Goal: Task Accomplishment & Management: Manage account settings

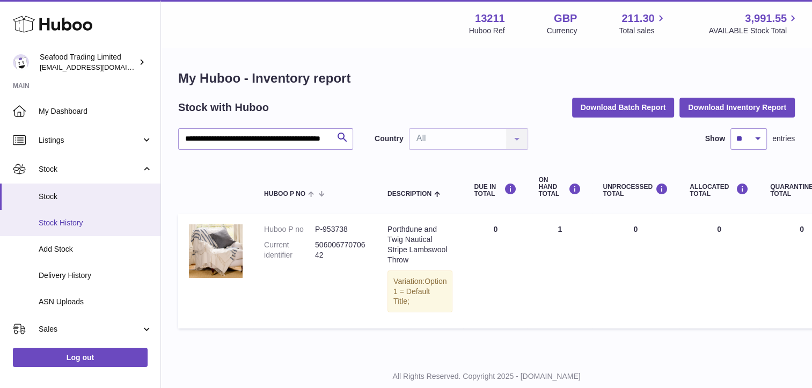
scroll to position [75, 0]
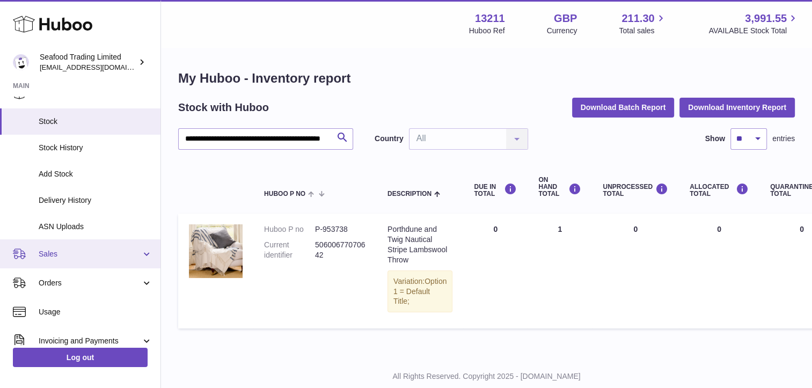
click at [52, 251] on span "Sales" at bounding box center [90, 254] width 103 height 10
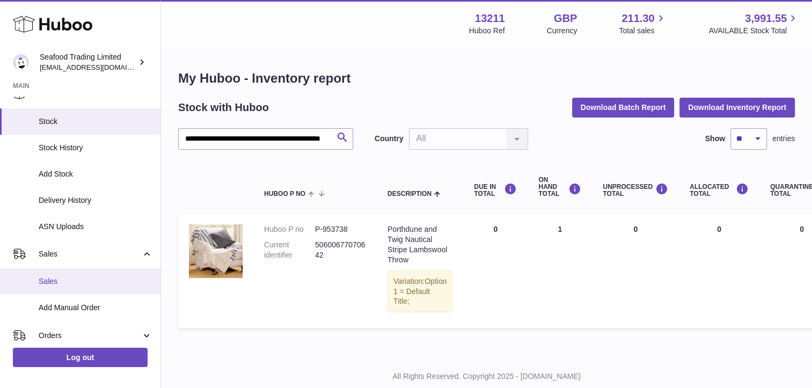
click at [51, 277] on span "Sales" at bounding box center [96, 282] width 114 height 10
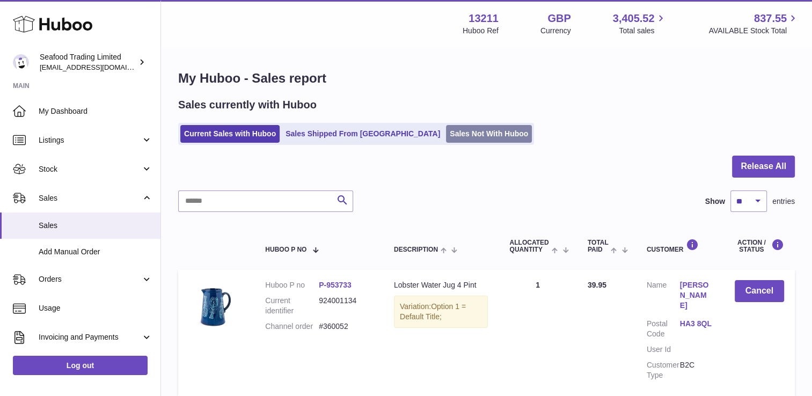
click at [446, 141] on link "Sales Not With Huboo" at bounding box center [489, 134] width 86 height 18
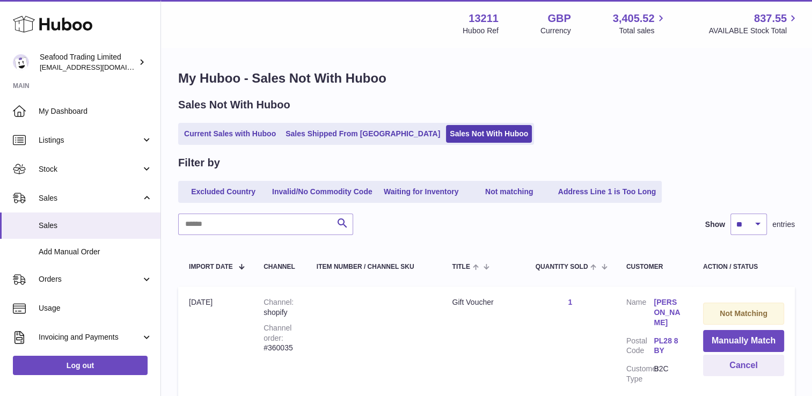
scroll to position [86, 0]
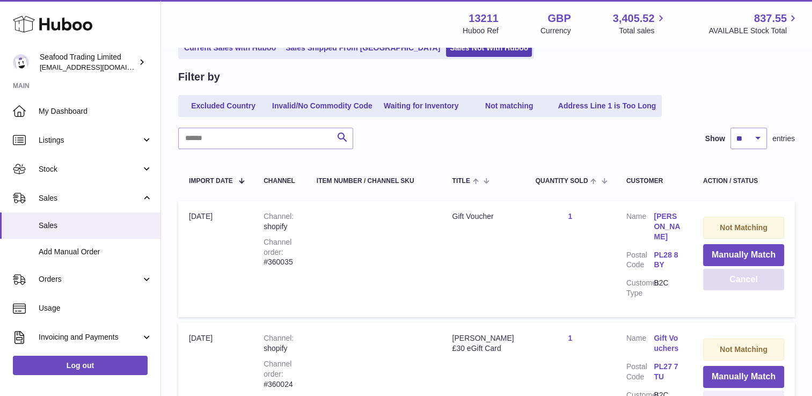
click at [737, 274] on button "Cancel" at bounding box center [743, 280] width 81 height 22
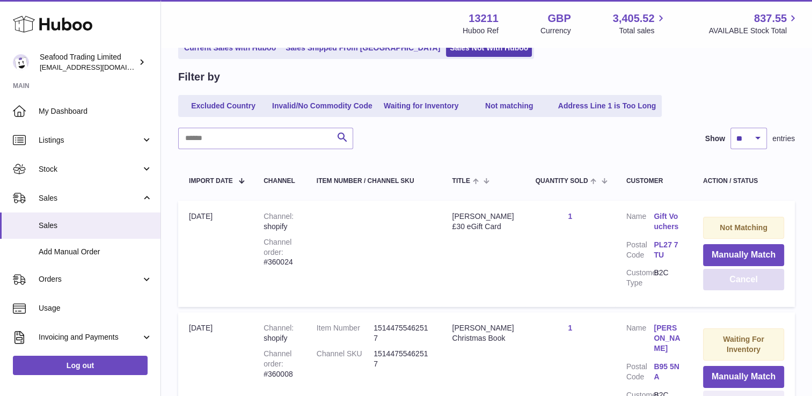
scroll to position [173, 0]
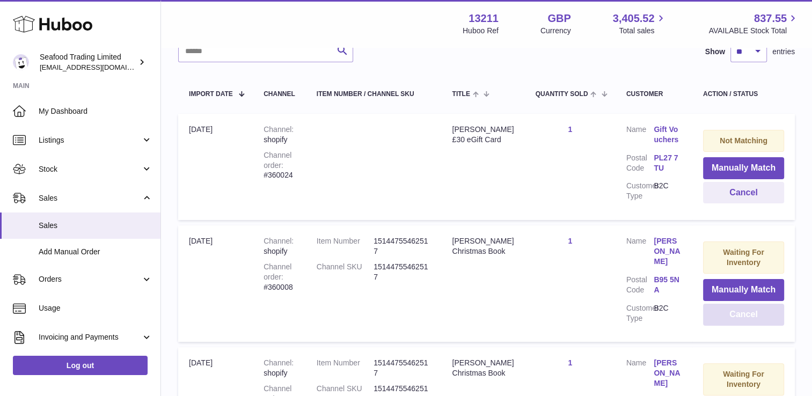
click at [738, 315] on button "Cancel" at bounding box center [743, 315] width 81 height 22
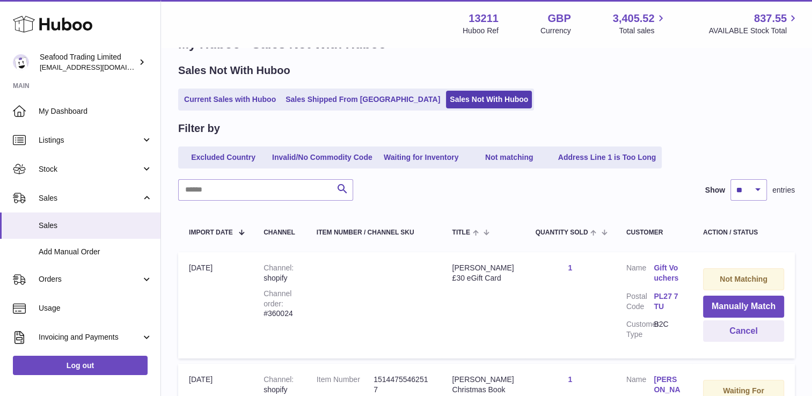
scroll to position [0, 0]
